Goal: Task Accomplishment & Management: Use online tool/utility

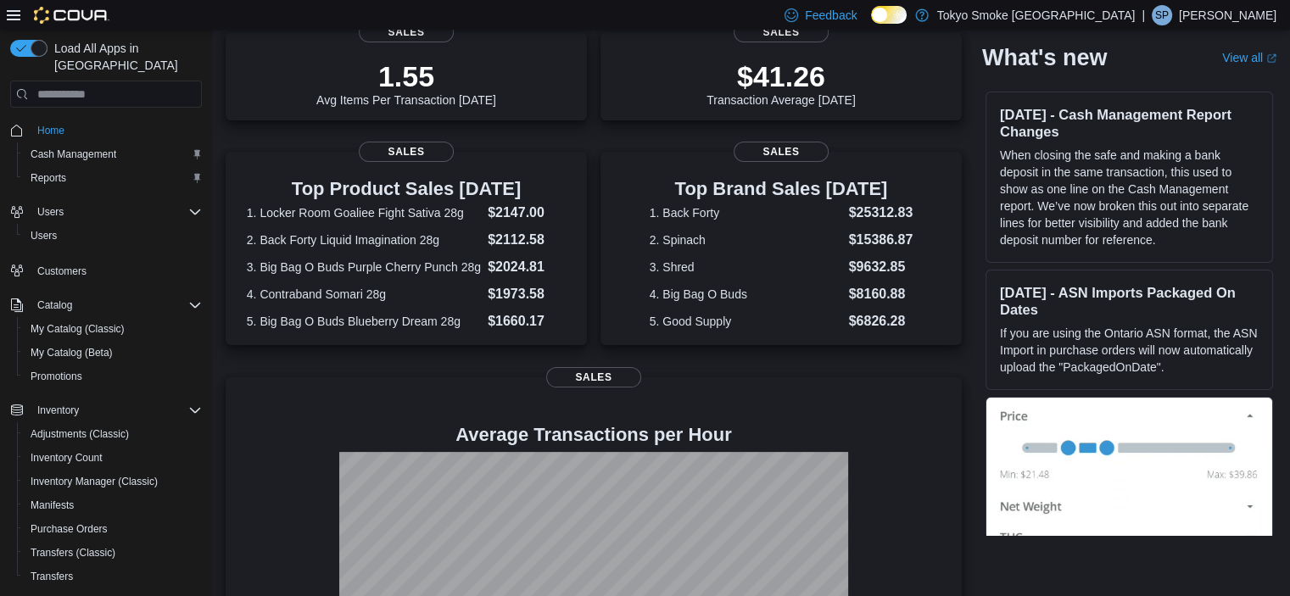
scroll to position [66, 0]
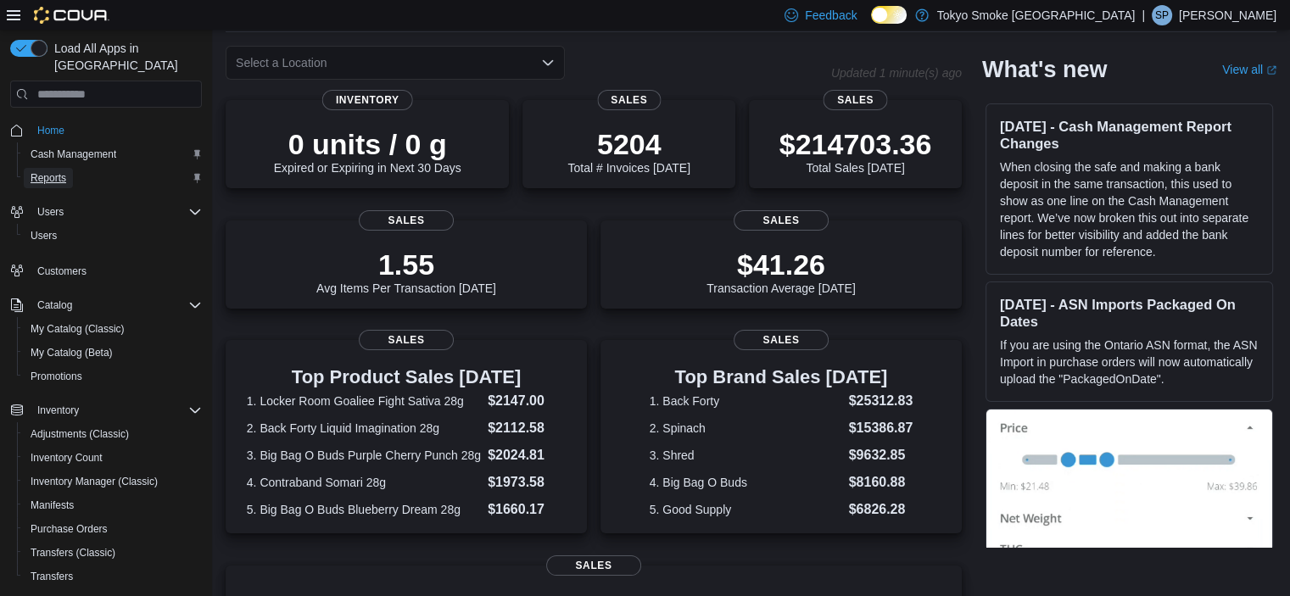
click at [51, 171] on span "Reports" at bounding box center [49, 178] width 36 height 14
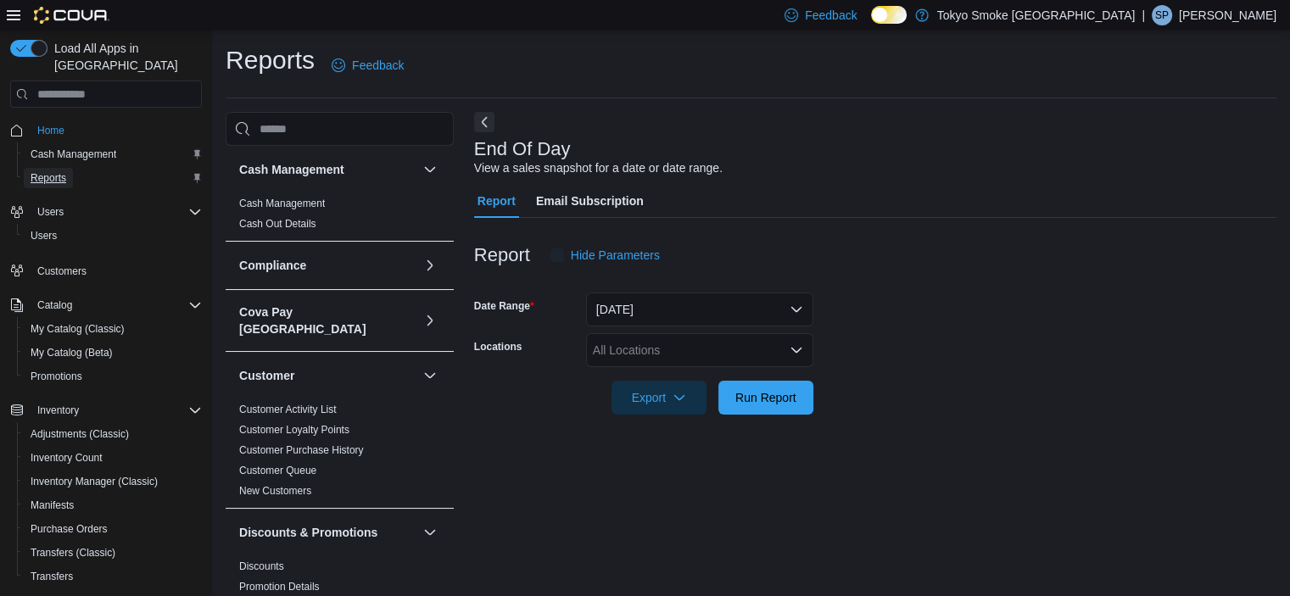
scroll to position [10, 0]
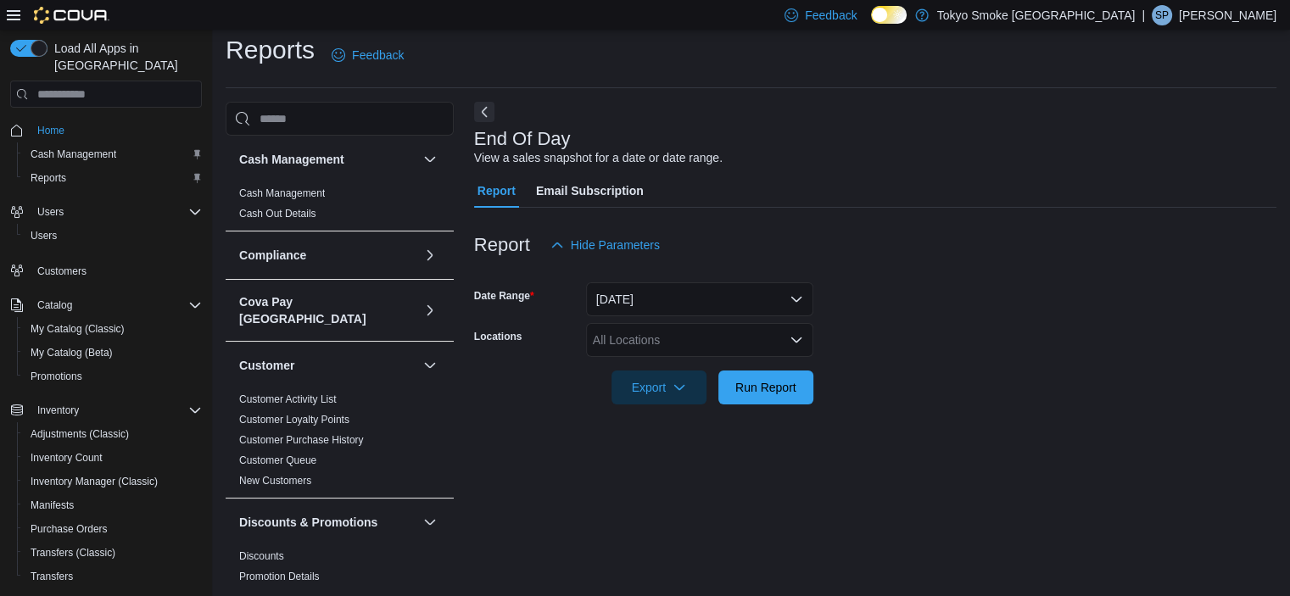
click at [659, 342] on div "All Locations" at bounding box center [699, 340] width 227 height 34
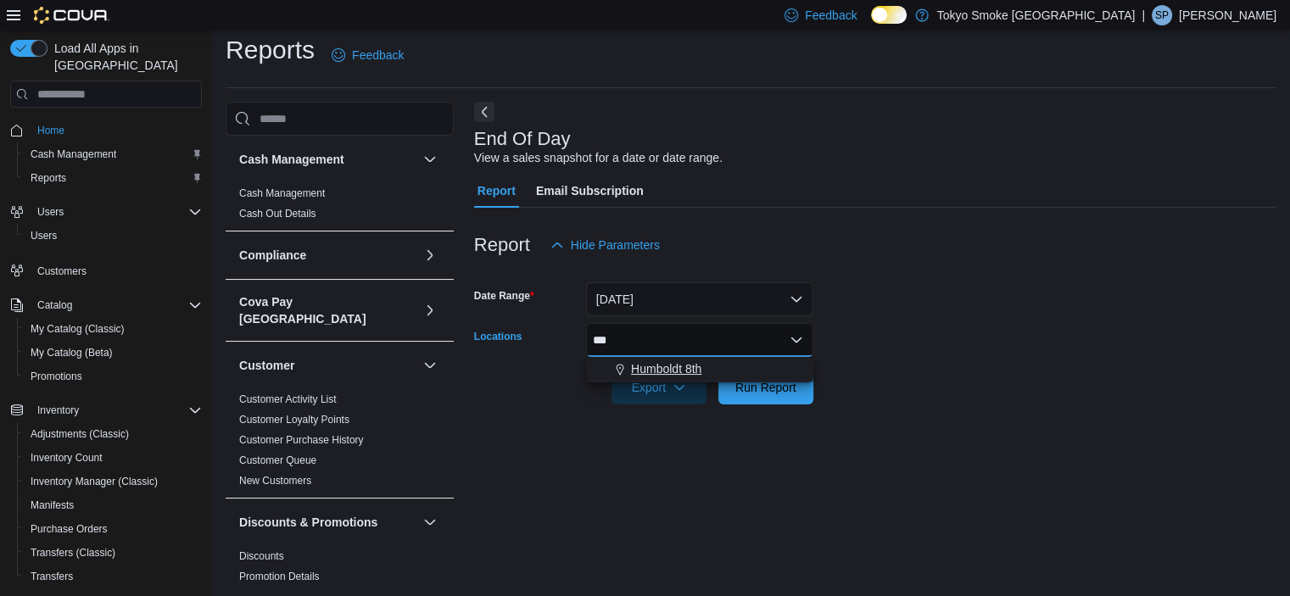
type input "***"
click at [687, 371] on span "Humboldt 8th" at bounding box center [666, 368] width 70 height 17
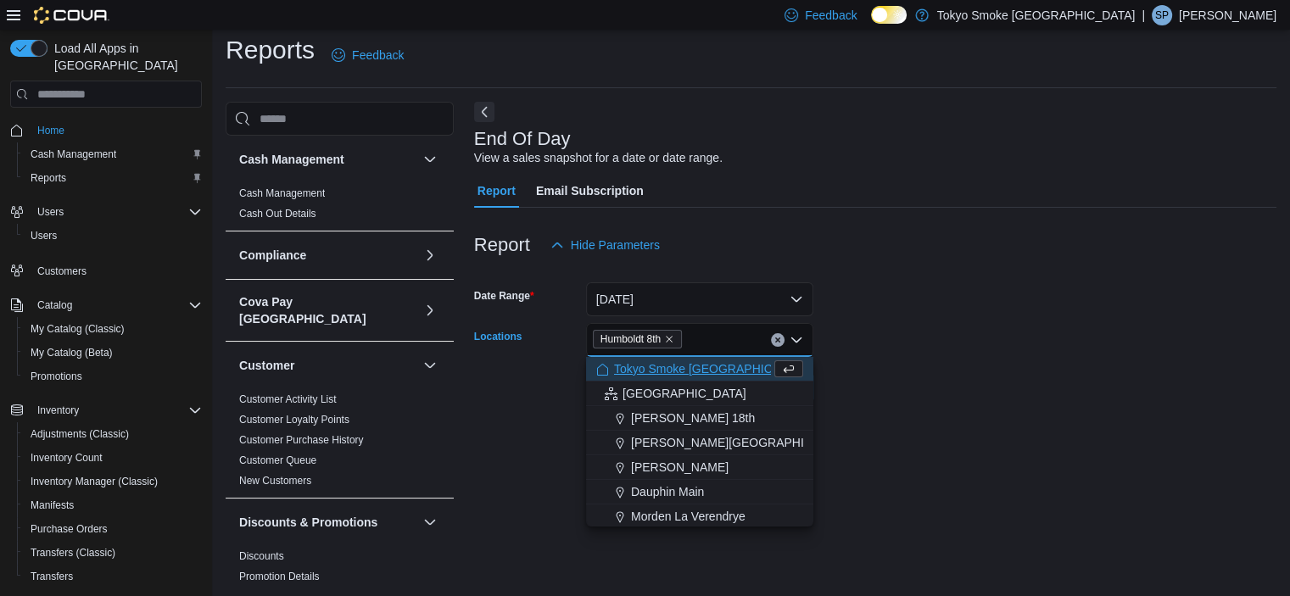
click at [1029, 357] on div at bounding box center [875, 364] width 802 height 14
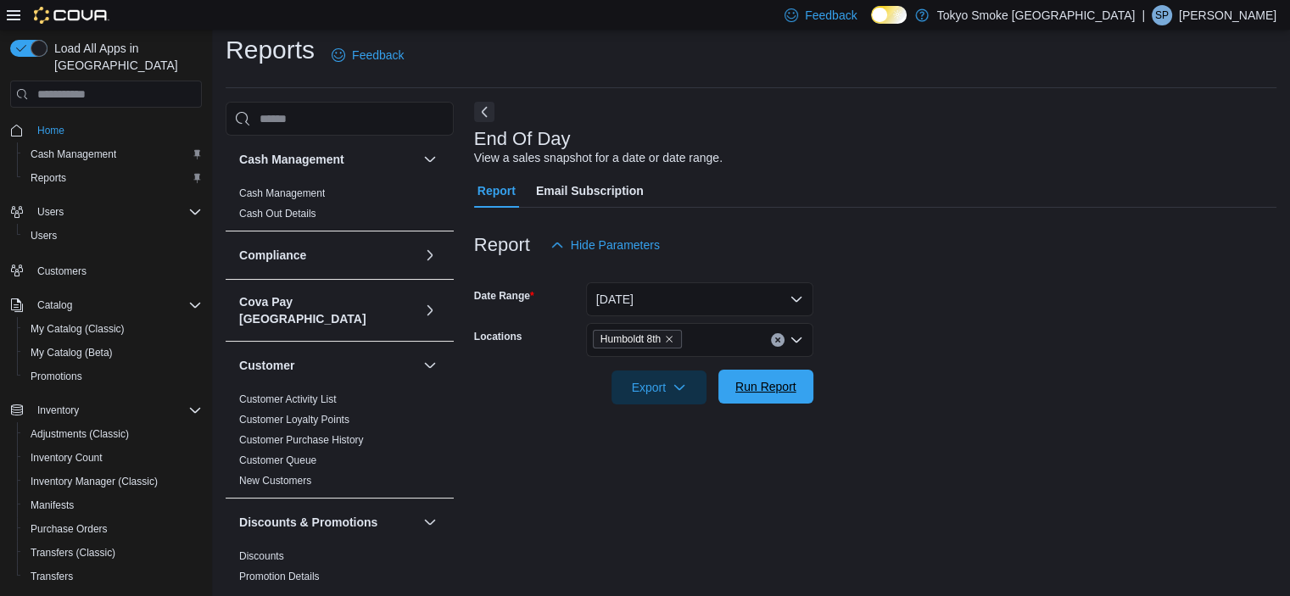
drag, startPoint x: 739, startPoint y: 385, endPoint x: 730, endPoint y: 378, distance: 11.5
click at [739, 385] on span "Run Report" at bounding box center [765, 386] width 61 height 17
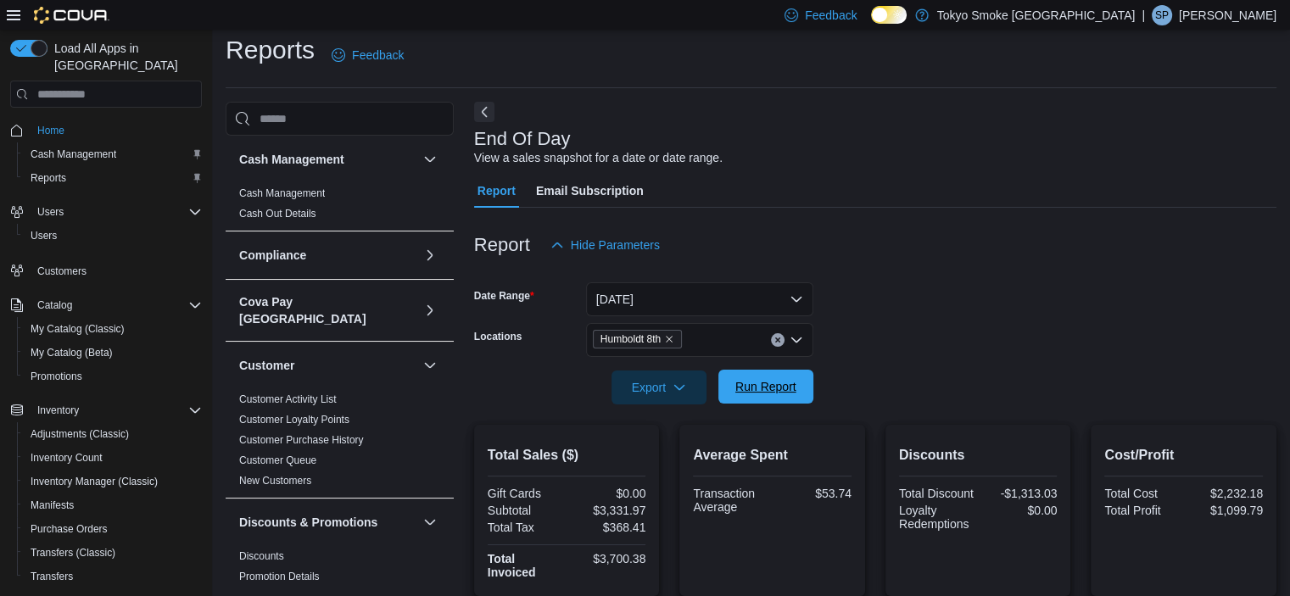
click at [749, 392] on span "Run Report" at bounding box center [765, 386] width 61 height 17
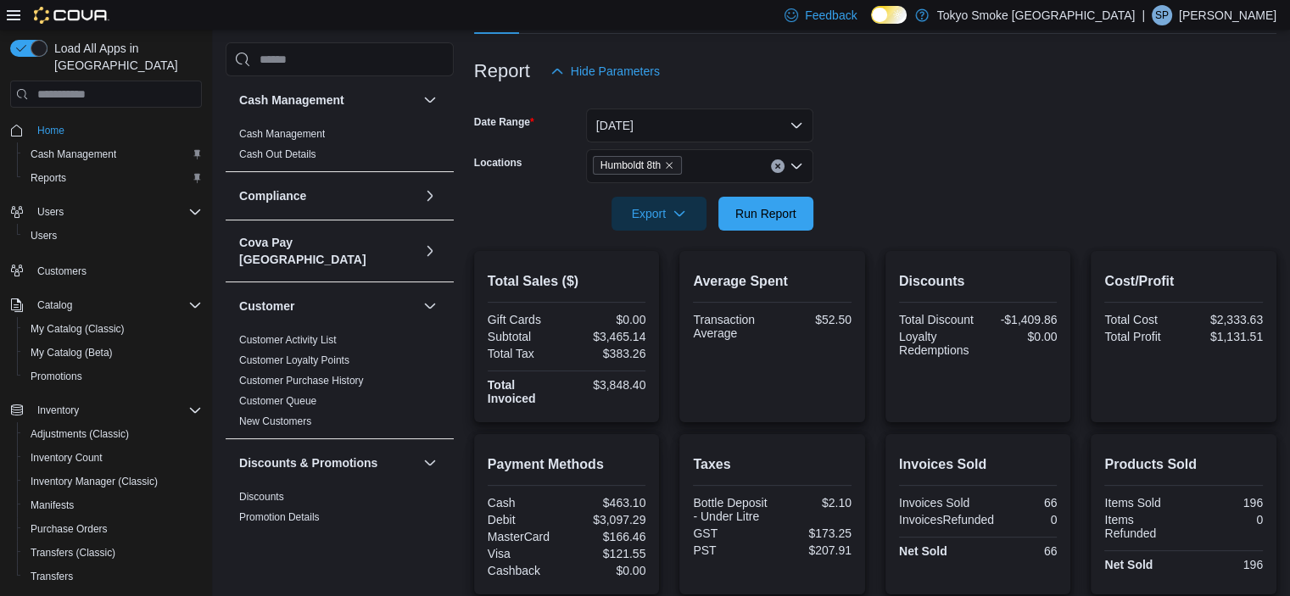
scroll to position [179, 0]
